Goal: Find contact information: Find contact information

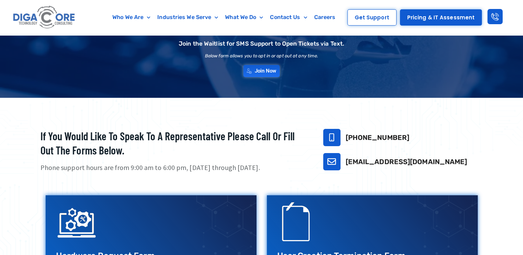
scroll to position [69, 0]
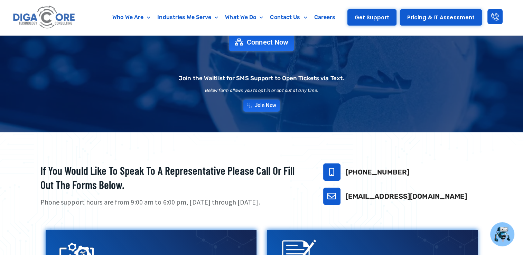
click at [379, 21] on link "Get Support" at bounding box center [371, 17] width 49 height 16
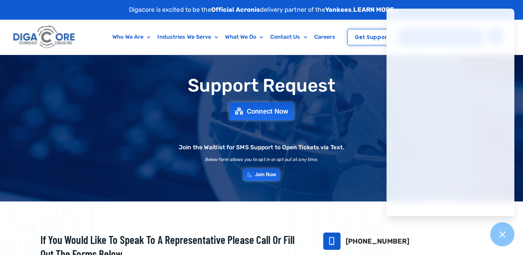
click at [272, 49] on div "Who We Are About Us Our Leadership Testimonials Blog Industries We Serve Health…" at bounding box center [213, 37] width 258 height 35
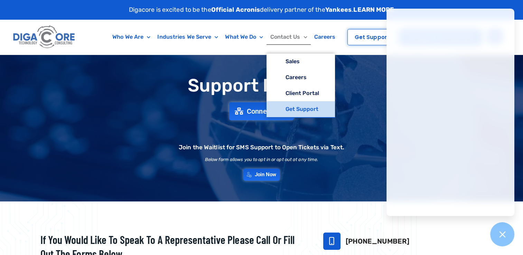
click at [293, 37] on link "Contact Us" at bounding box center [288, 37] width 44 height 16
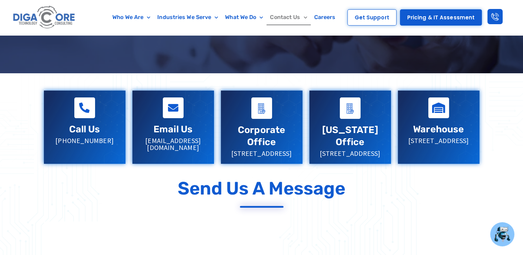
scroll to position [138, 0]
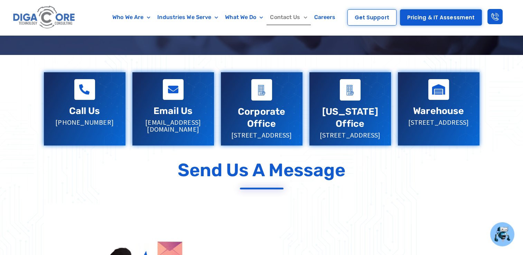
click at [166, 123] on p "sales@digacore.com" at bounding box center [173, 126] width 68 height 14
click at [169, 121] on p "sales@digacore.com" at bounding box center [173, 126] width 68 height 14
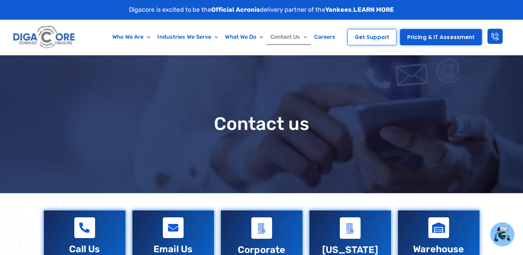
scroll to position [0, 0]
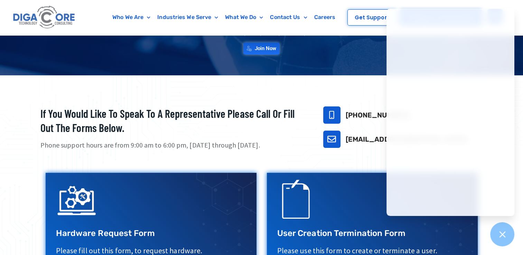
scroll to position [138, 0]
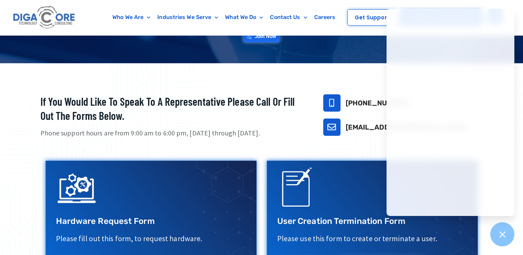
click at [111, 223] on h3 "Hardware Request Form" at bounding box center [151, 221] width 190 height 11
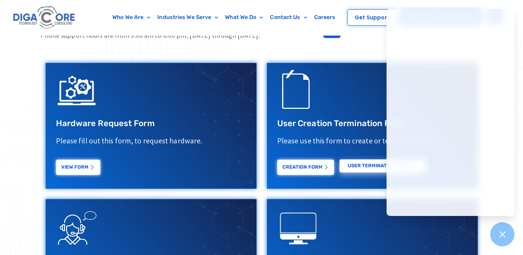
scroll to position [242, 0]
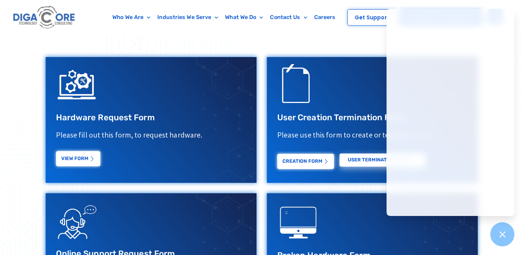
click at [80, 161] on link "View Form" at bounding box center [78, 159] width 44 height 15
